Goal: Check status: Check status

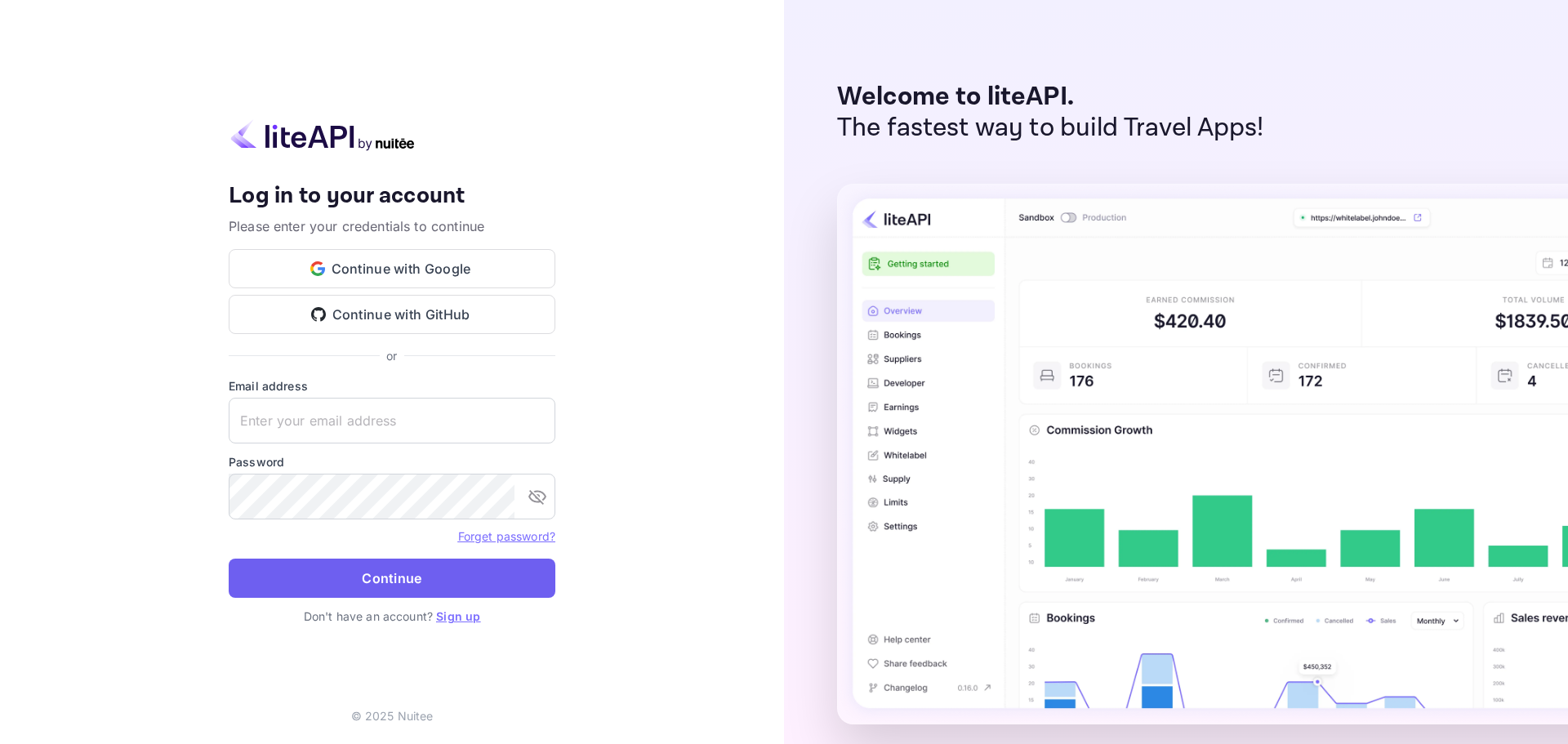
type input "[EMAIL_ADDRESS][DOMAIN_NAME]"
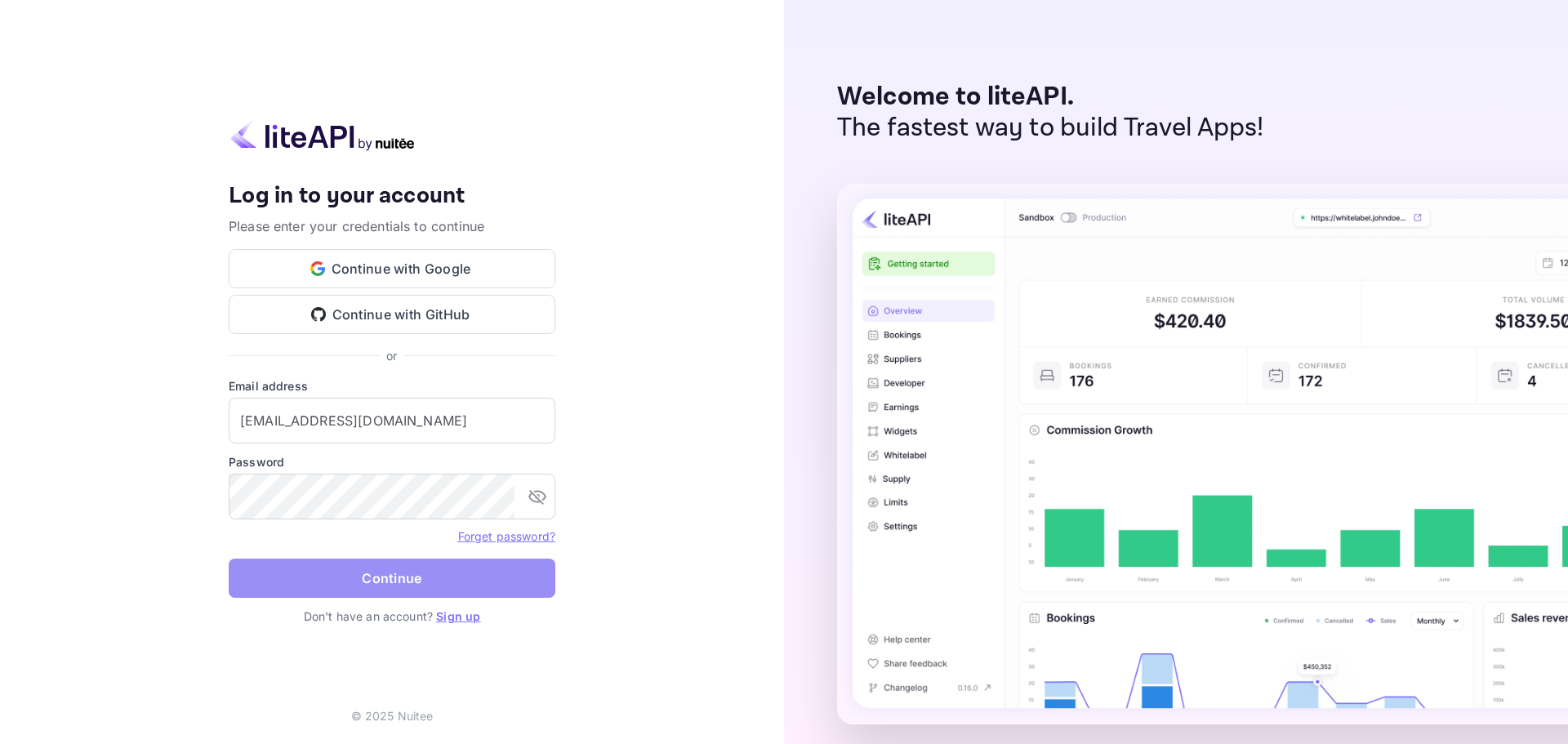
click at [332, 592] on button "Continue" at bounding box center [392, 578] width 326 height 39
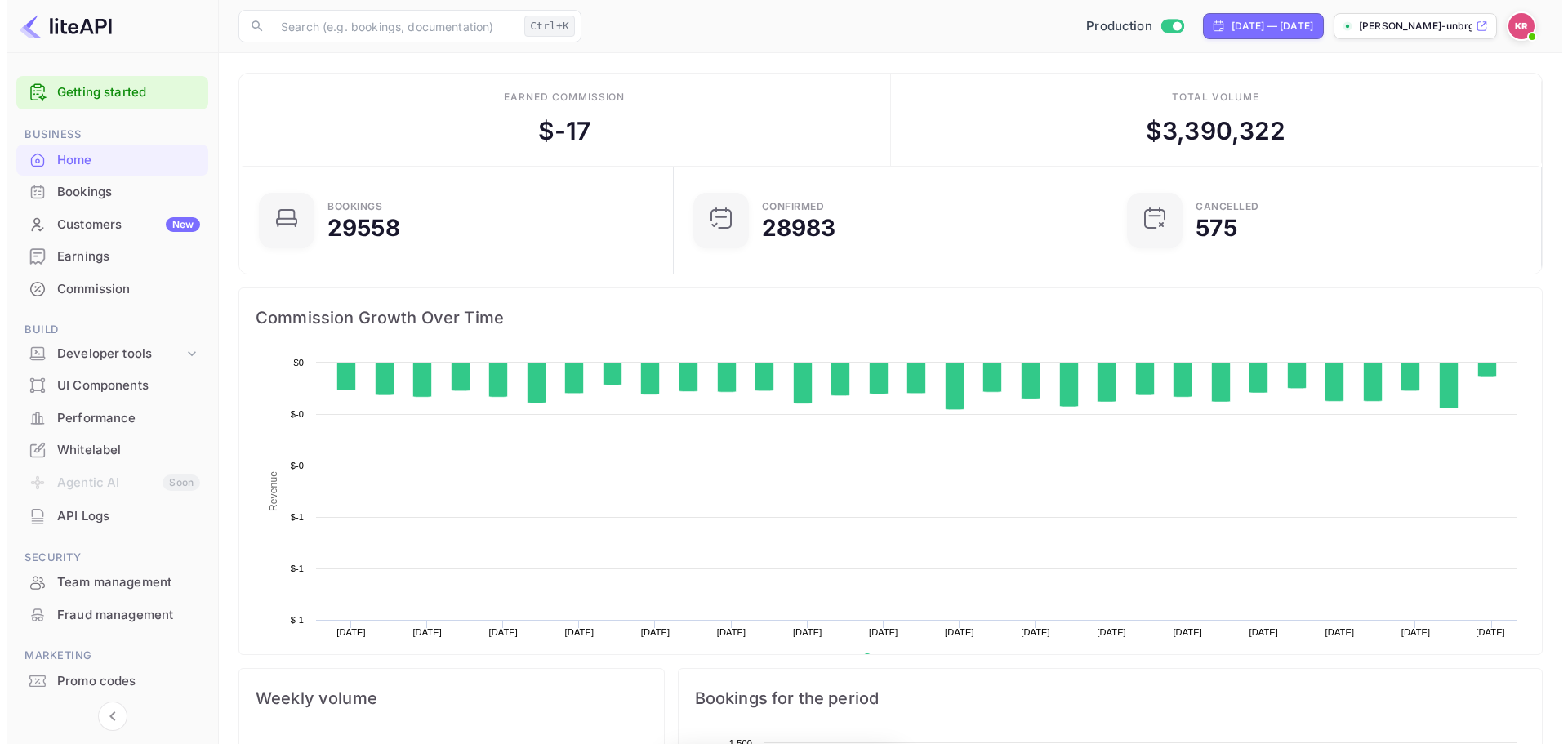
scroll to position [253, 412]
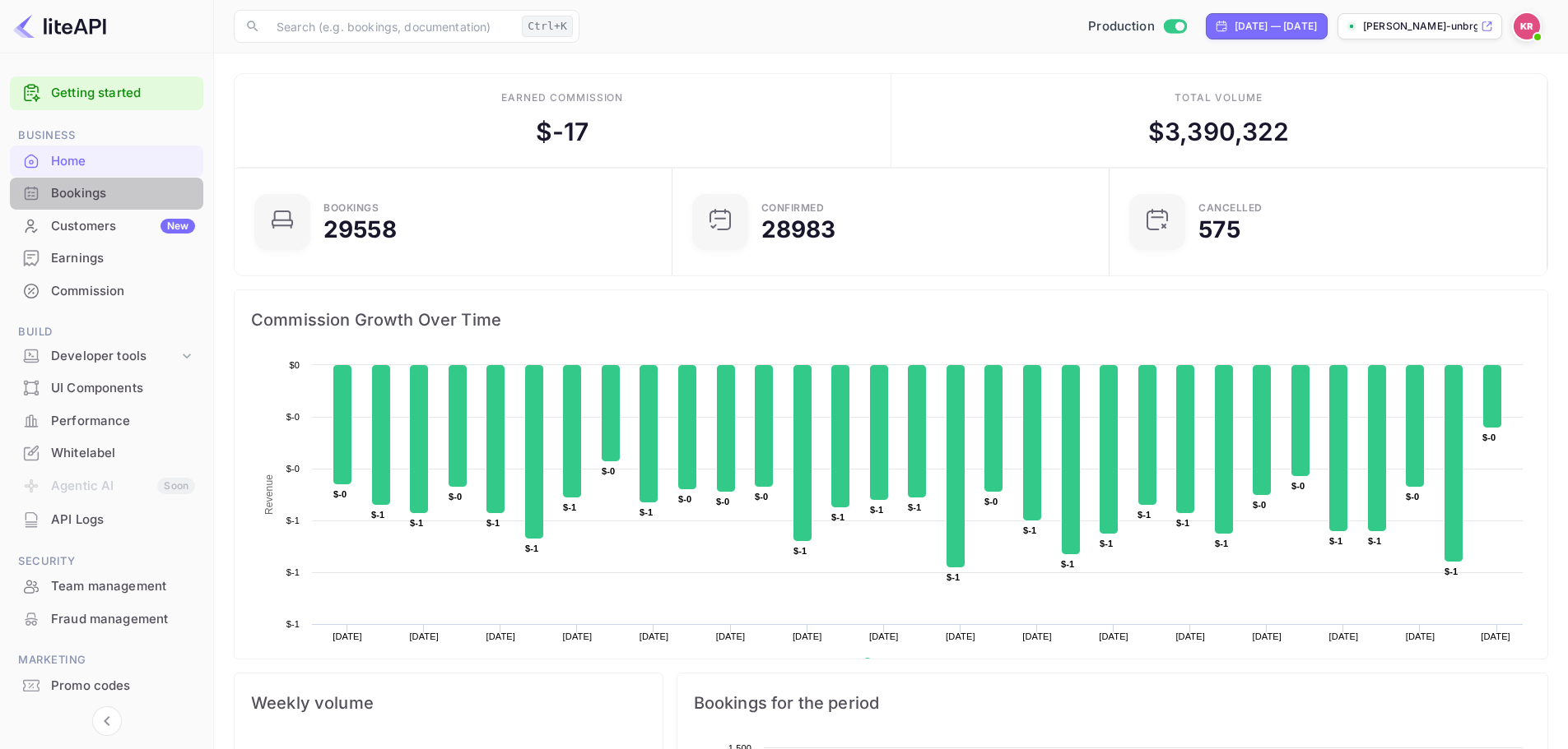
click at [141, 201] on div "Bookings" at bounding box center [123, 193] width 144 height 18
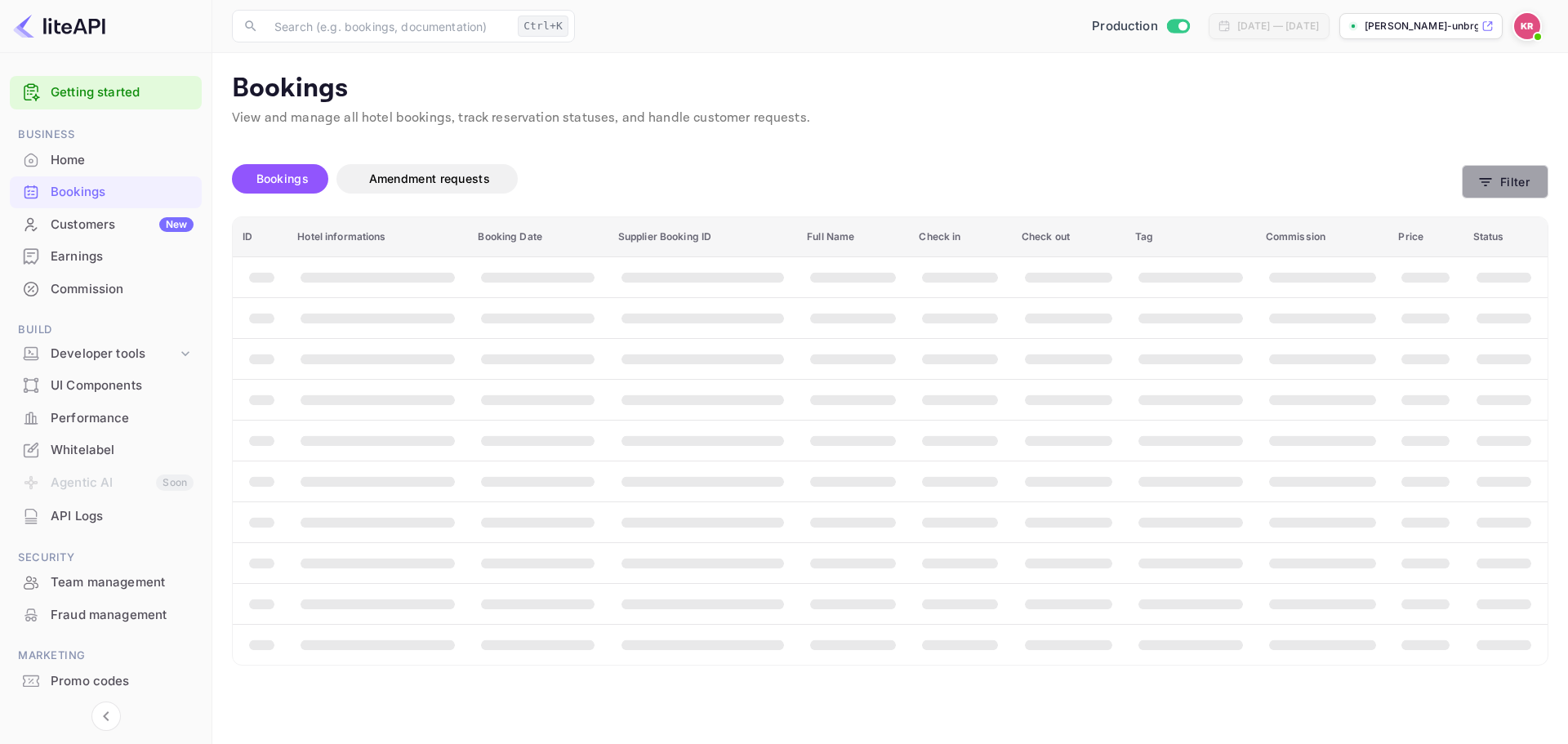
click at [1519, 189] on button "Filter" at bounding box center [1505, 182] width 86 height 34
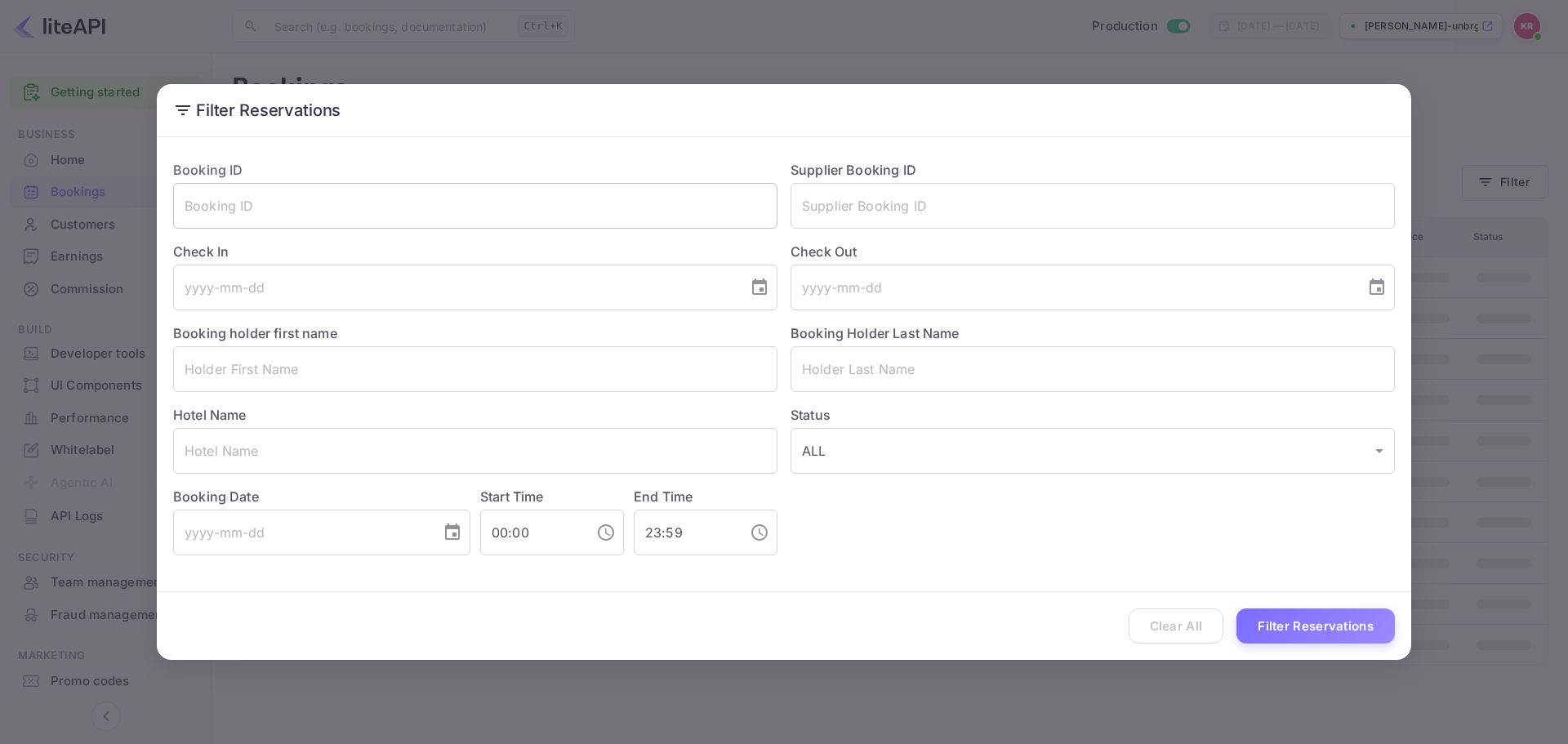
click at [213, 199] on input "text" at bounding box center [475, 205] width 604 height 46
paste input "N4NrzSdVn"
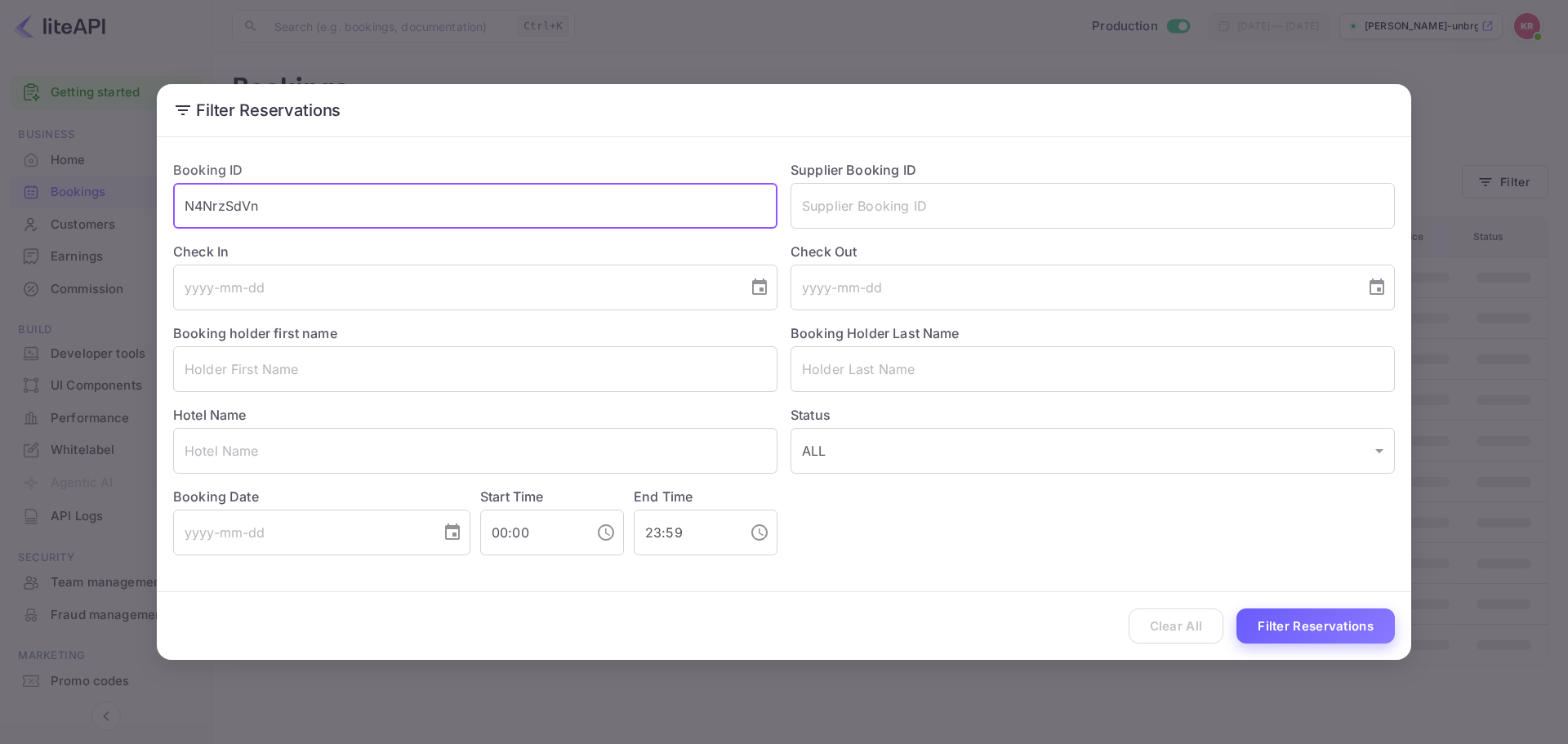
type input "N4NrzSdVn"
click at [1301, 624] on button "Filter Reservations" at bounding box center [1315, 627] width 159 height 35
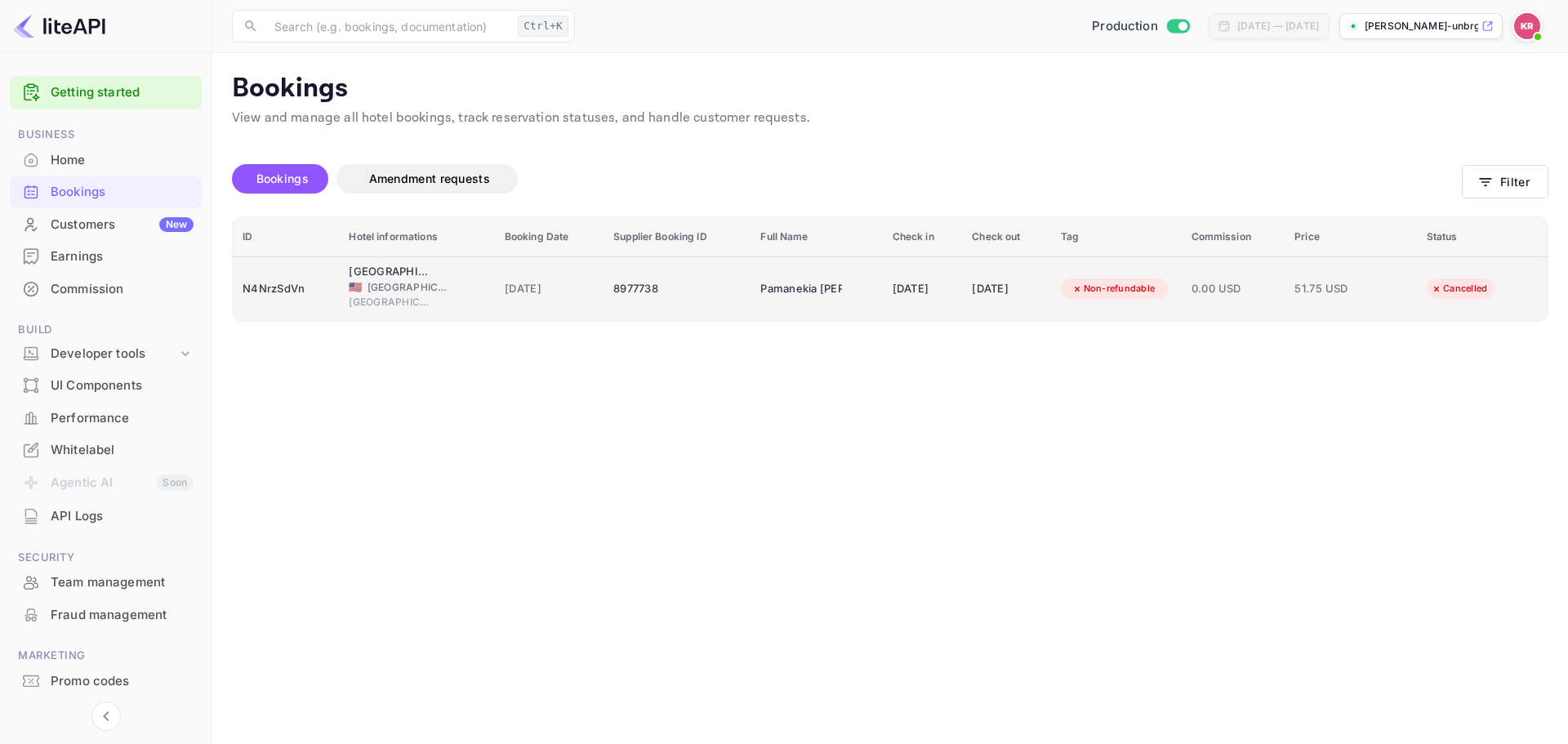
click at [613, 286] on div "8977738" at bounding box center [677, 289] width 127 height 26
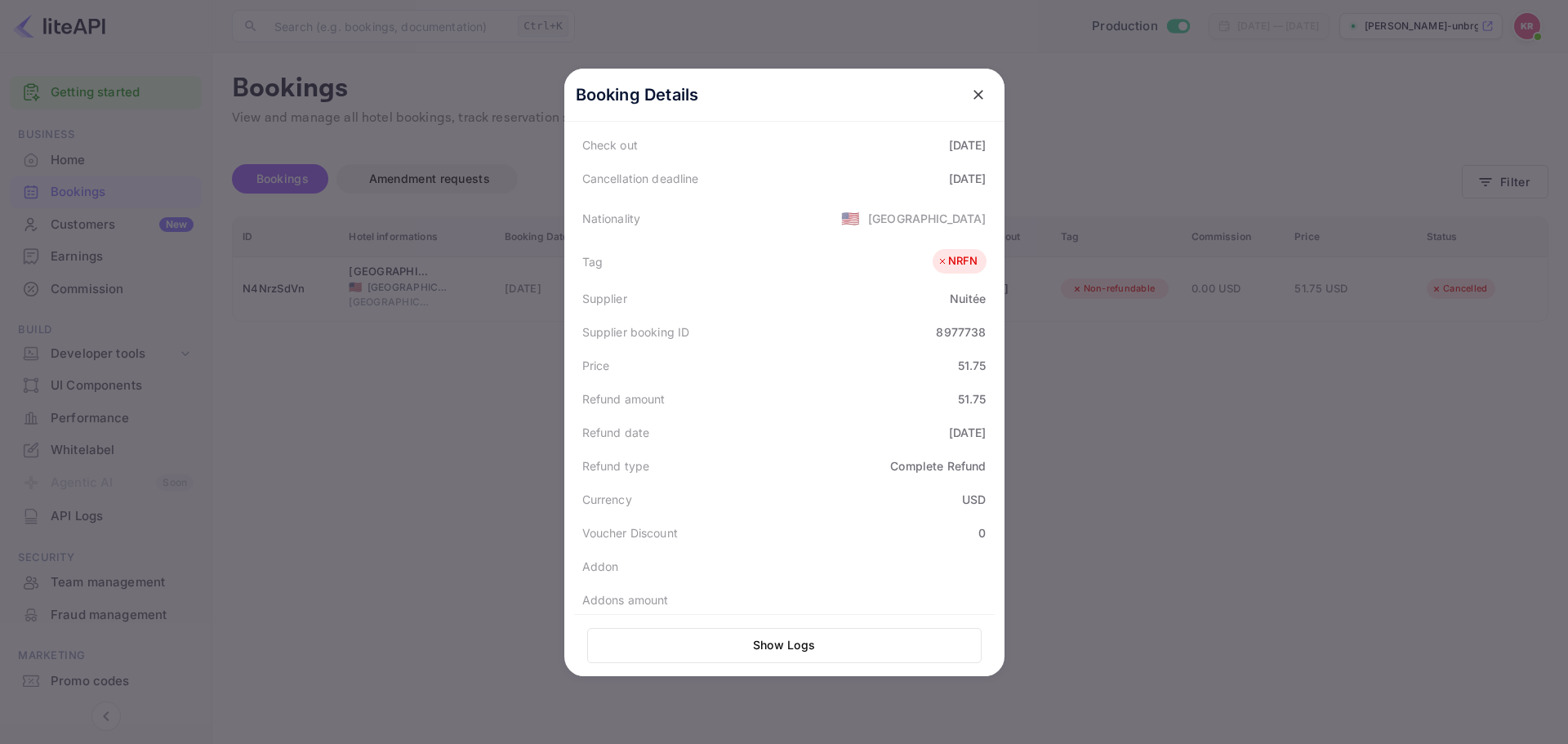
scroll to position [245, 0]
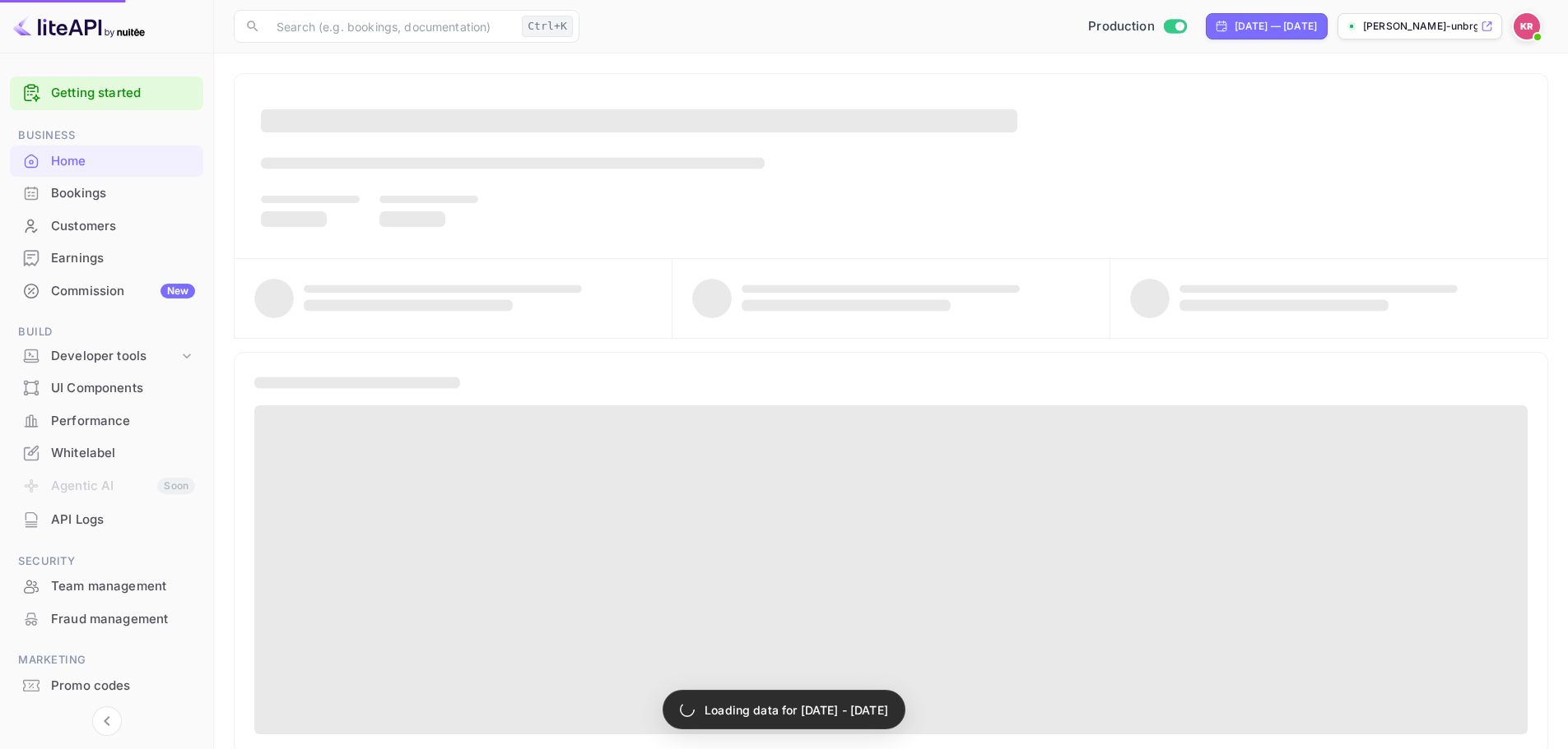
click at [120, 194] on div "Bookings" at bounding box center [123, 193] width 144 height 18
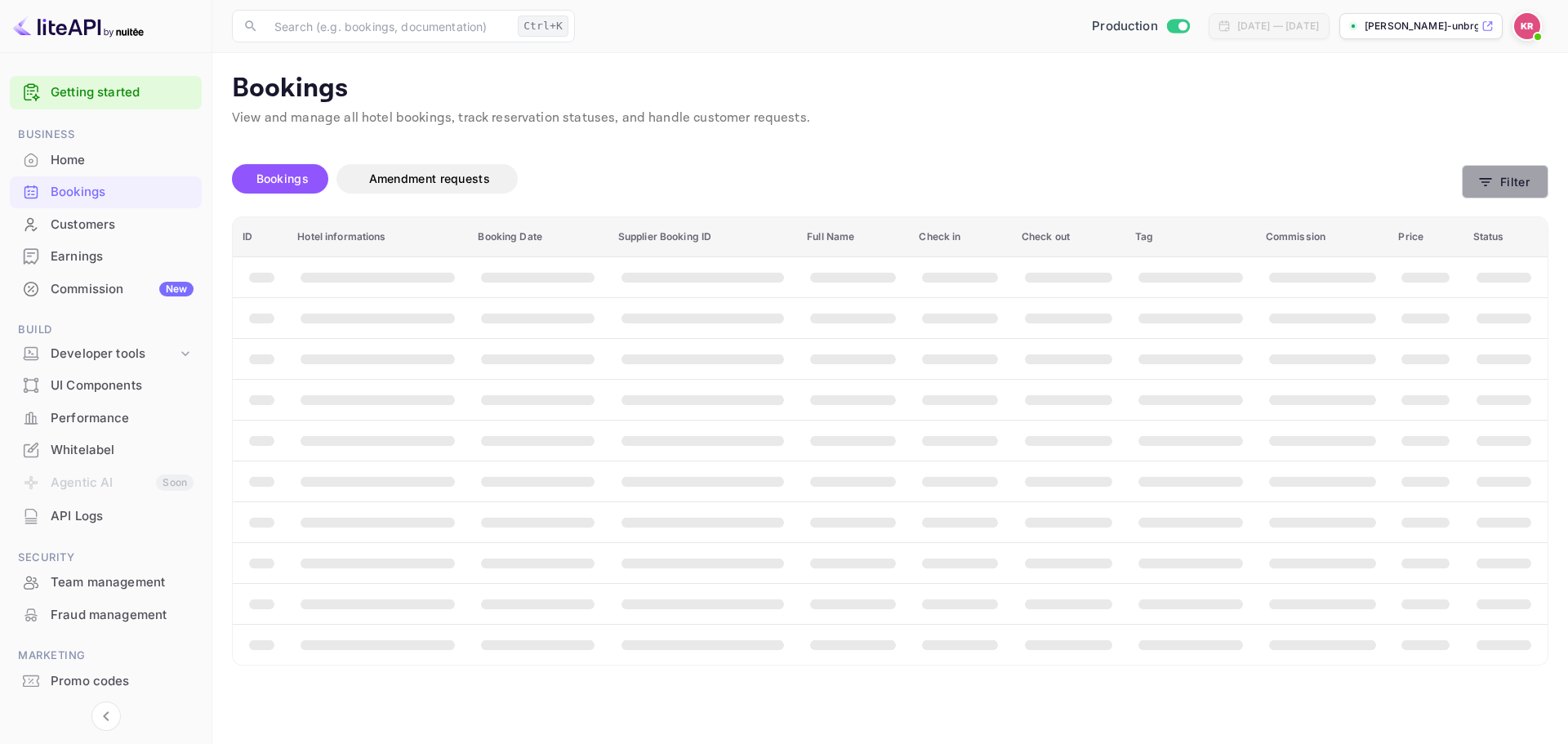
click at [1512, 189] on button "Filter" at bounding box center [1505, 182] width 86 height 34
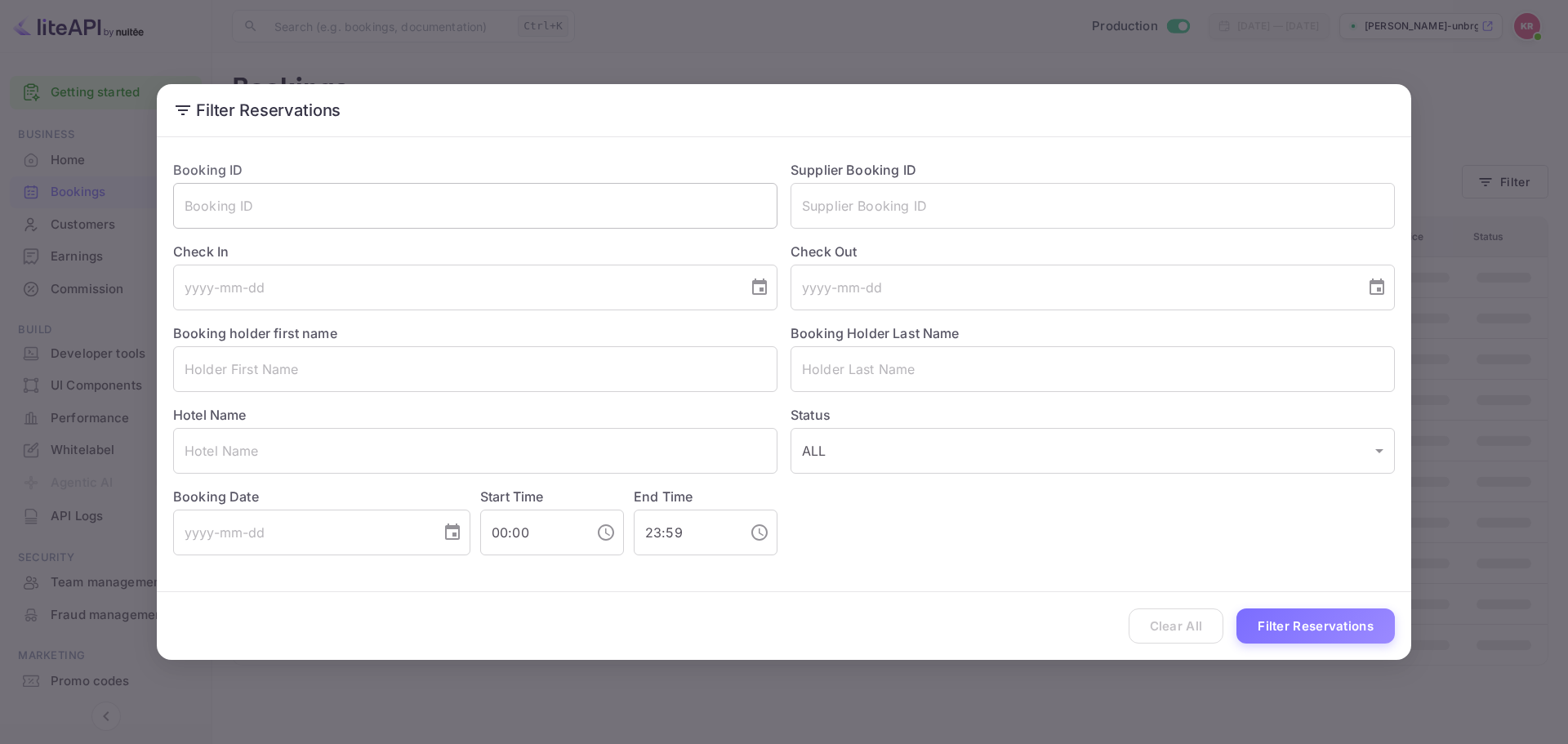
click at [425, 212] on input "text" at bounding box center [475, 205] width 604 height 46
paste input "pFsAPE4p_"
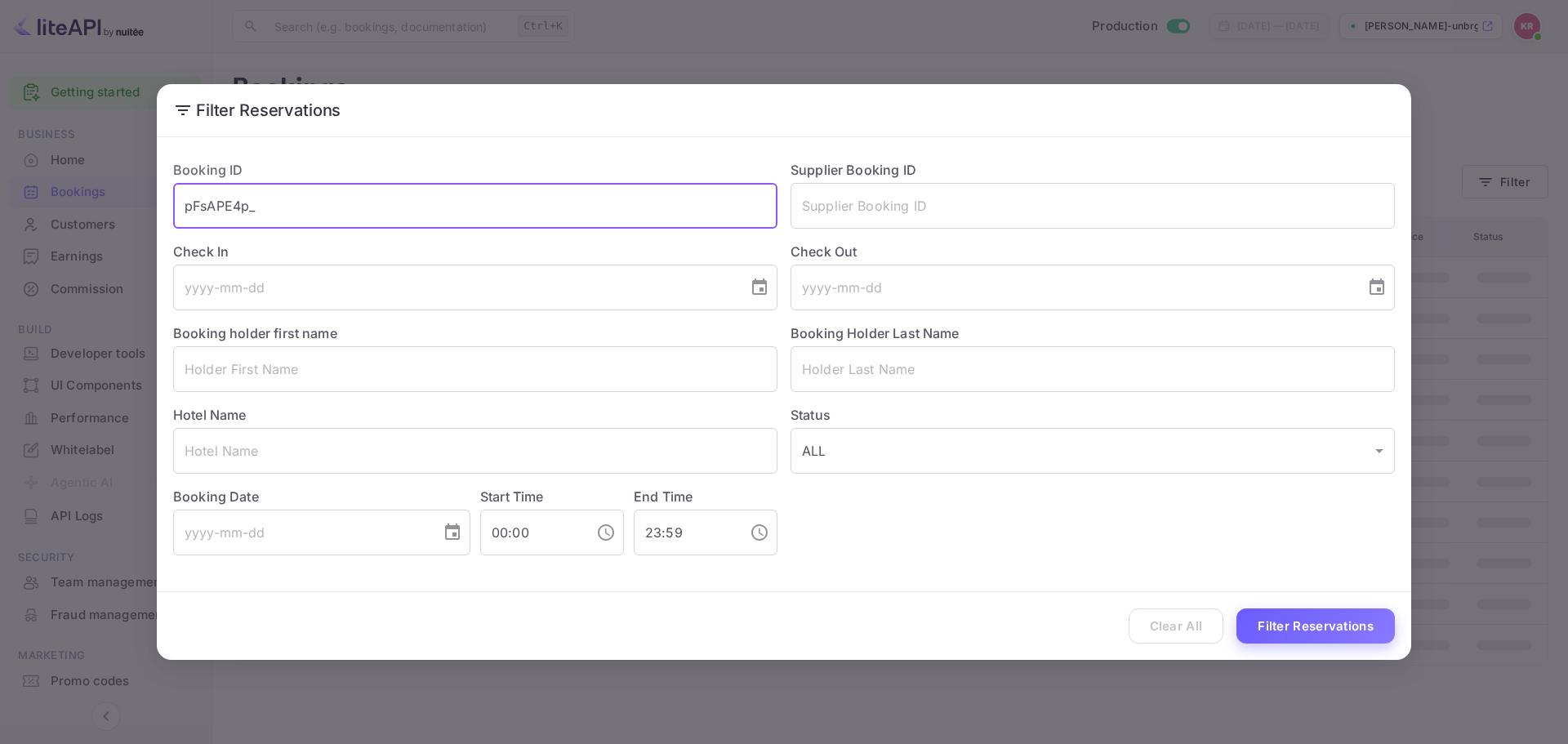
type input "pFsAPE4p_"
click at [1333, 638] on button "Filter Reservations" at bounding box center [1315, 627] width 159 height 35
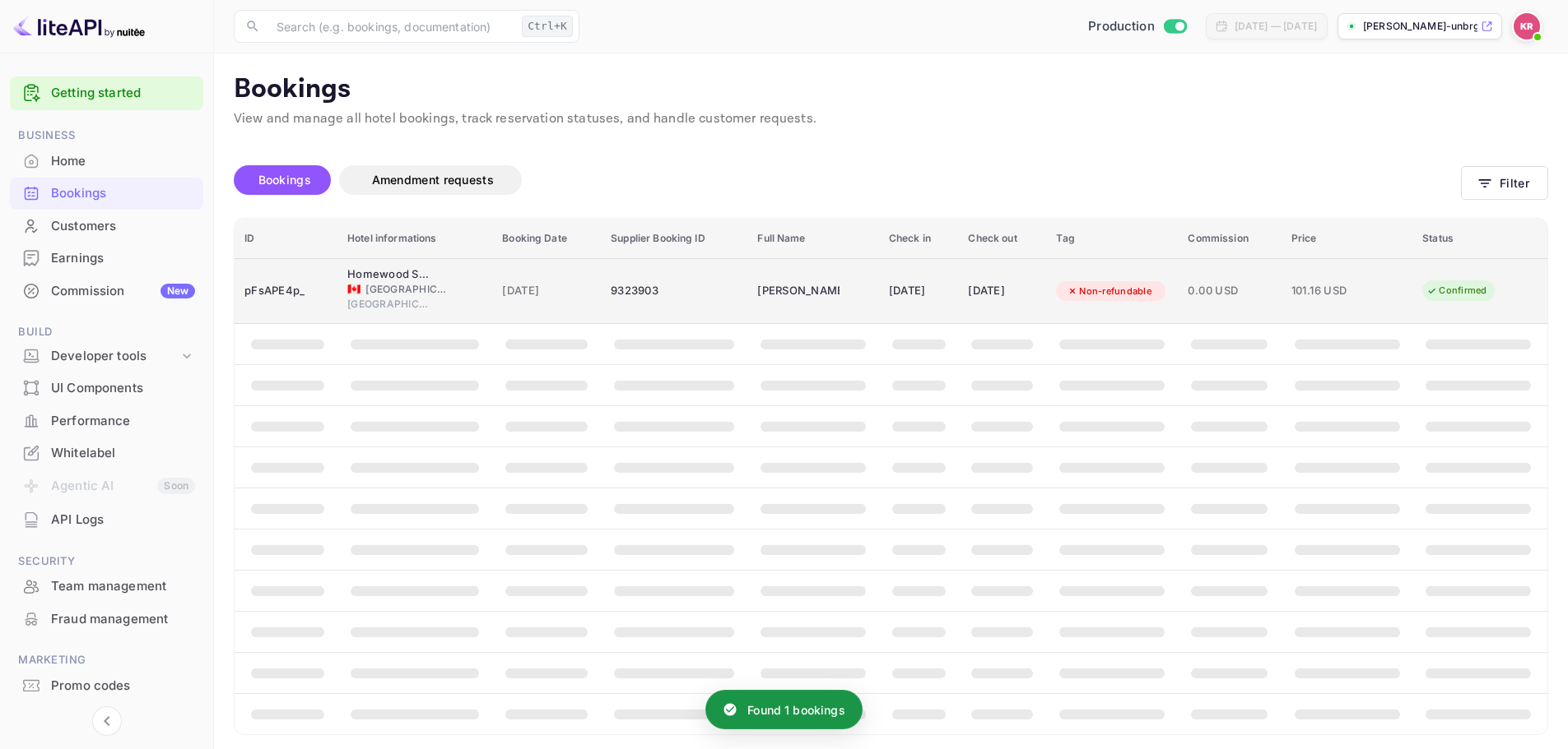
click at [492, 284] on td "07 Sep 2025" at bounding box center [547, 291] width 109 height 66
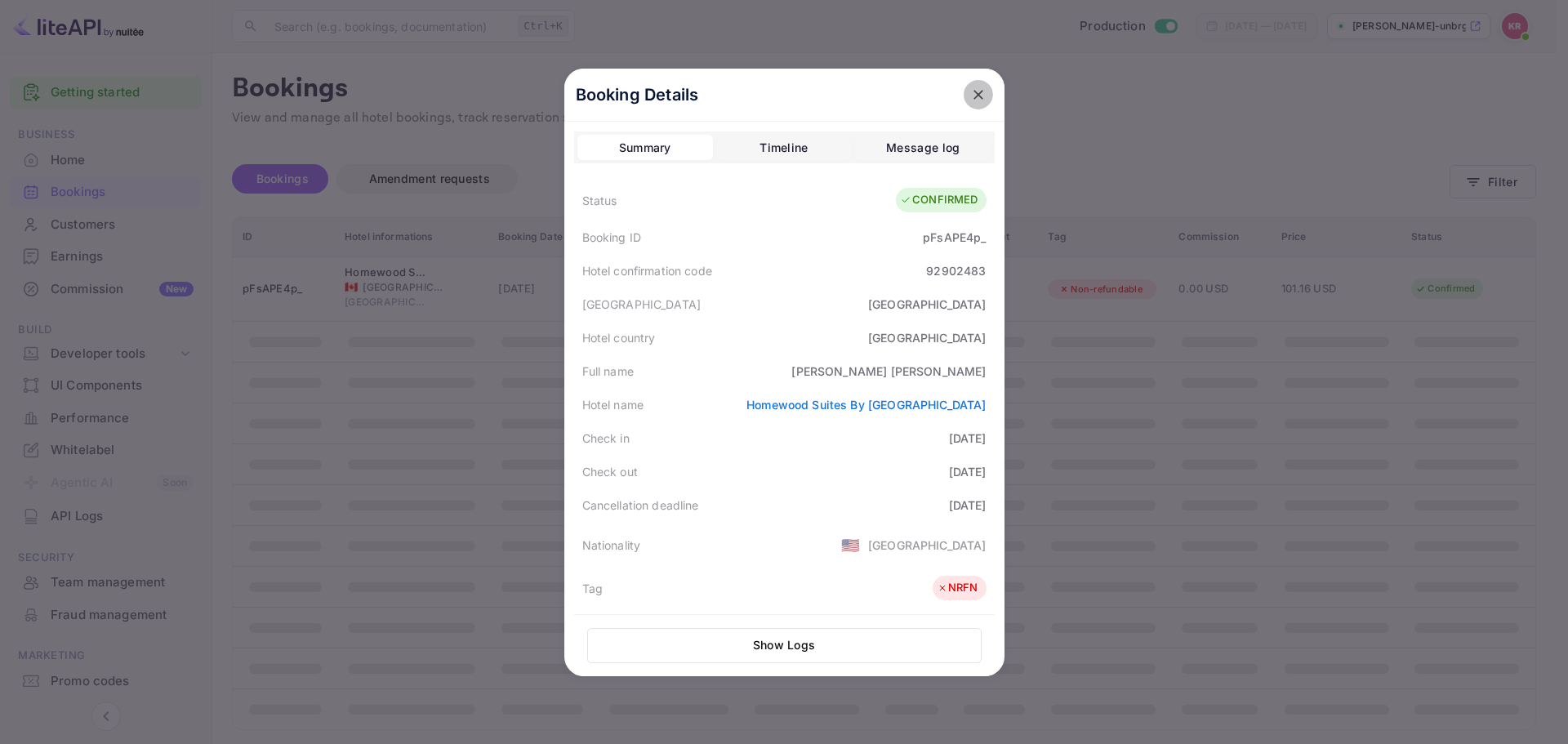
click at [974, 95] on icon "close" at bounding box center [978, 94] width 10 height 10
